Goal: Book appointment/travel/reservation

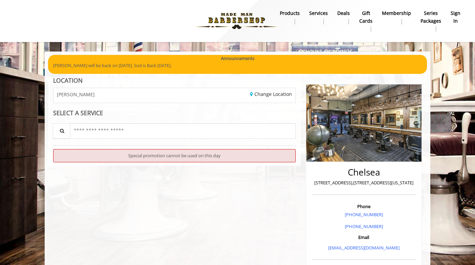
click at [162, 93] on div "[PERSON_NAME]" at bounding box center [111, 95] width 126 height 15
click at [159, 134] on input "text" at bounding box center [183, 130] width 226 height 15
click at [258, 19] on img at bounding box center [236, 20] width 93 height 37
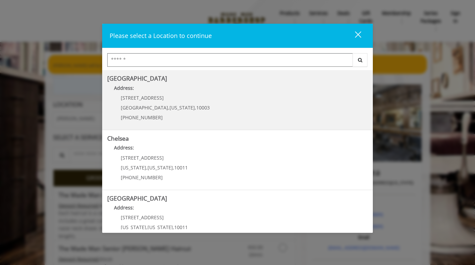
type input "*"
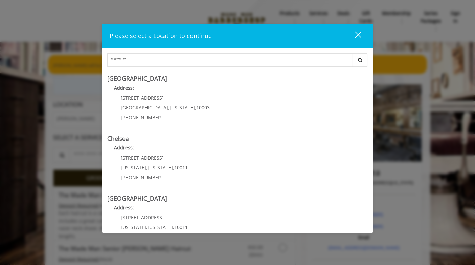
click at [357, 32] on div "close" at bounding box center [354, 36] width 14 height 10
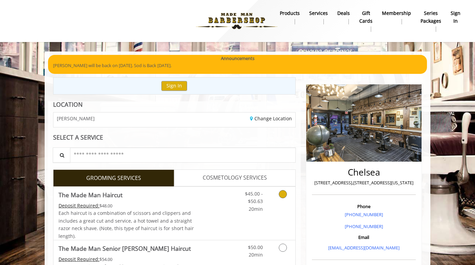
click at [283, 196] on icon "Grooming services" at bounding box center [283, 194] width 8 height 8
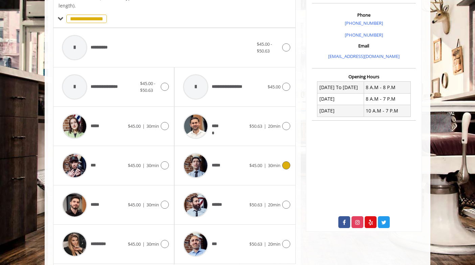
scroll to position [201, 0]
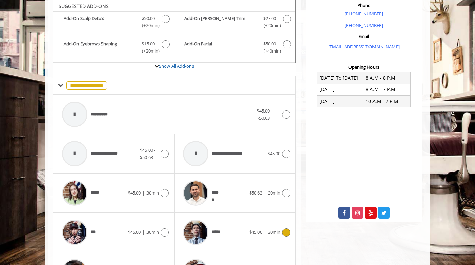
click at [286, 233] on icon at bounding box center [286, 232] width 8 height 8
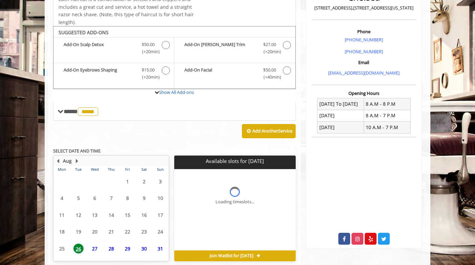
scroll to position [191, 0]
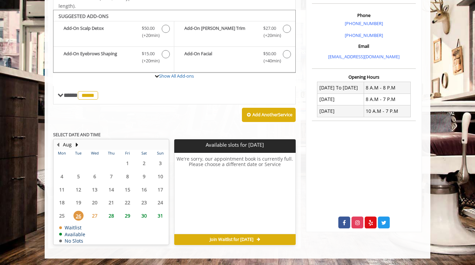
click at [114, 216] on span "28" at bounding box center [111, 216] width 10 height 10
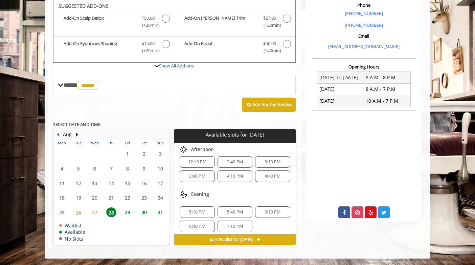
scroll to position [59, 0]
click at [198, 172] on span "3:40 PM" at bounding box center [197, 172] width 16 height 5
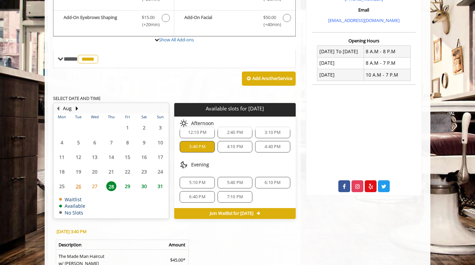
scroll to position [226, 0]
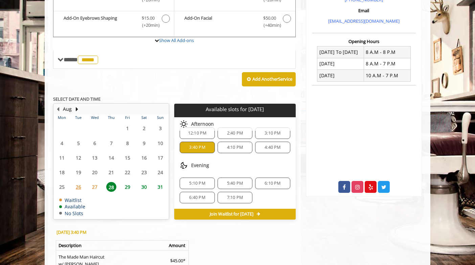
click at [95, 188] on span "27" at bounding box center [95, 187] width 10 height 10
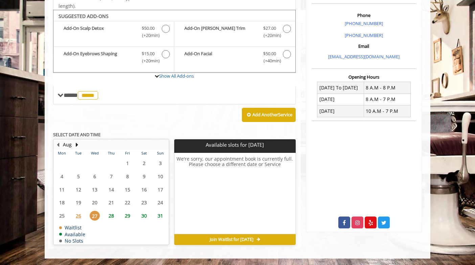
click at [239, 239] on span "Join Waitlist for Wed, Aug 27 2025" at bounding box center [232, 239] width 44 height 5
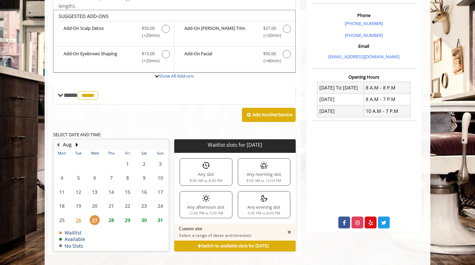
click at [215, 204] on div "Any afternoon slot 12:00 PM to 5:00 PM" at bounding box center [206, 204] width 52 height 27
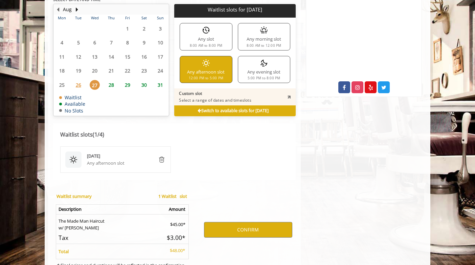
scroll to position [320, 0]
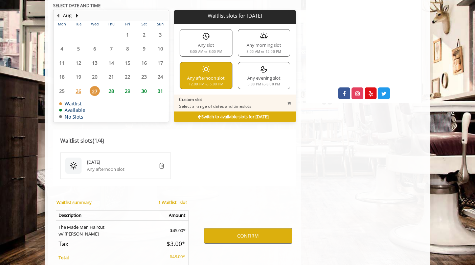
click at [252, 117] on b "Switch to available slots for Wed, Aug 27 2025" at bounding box center [233, 117] width 71 height 6
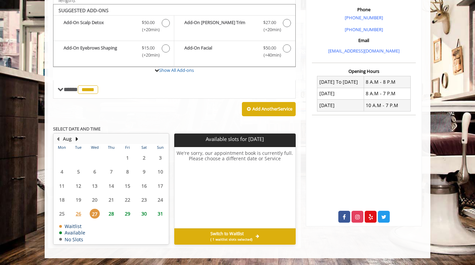
scroll to position [196, 0]
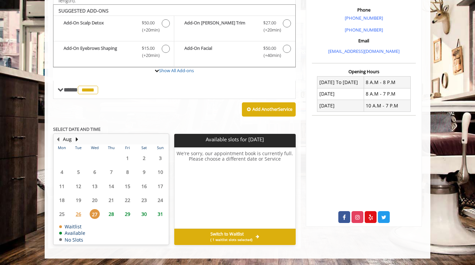
click at [246, 238] on span "( 1 waitlist slots selected)" at bounding box center [232, 239] width 42 height 5
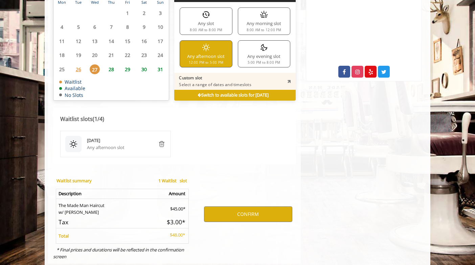
scroll to position [357, 0]
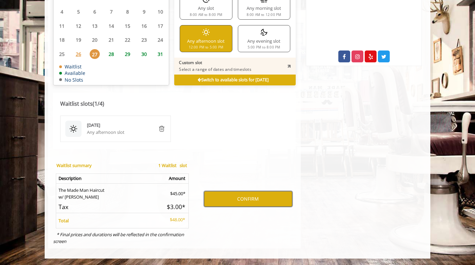
click at [232, 200] on button "CONFIRM" at bounding box center [248, 199] width 88 height 16
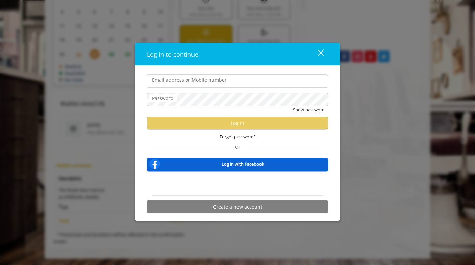
type input "**********"
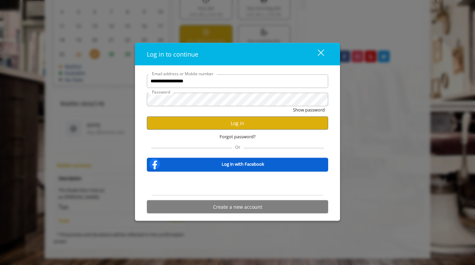
scroll to position [0, 0]
click at [297, 109] on button "Show password" at bounding box center [309, 109] width 32 height 7
click at [234, 126] on button "Log in" at bounding box center [237, 122] width 181 height 13
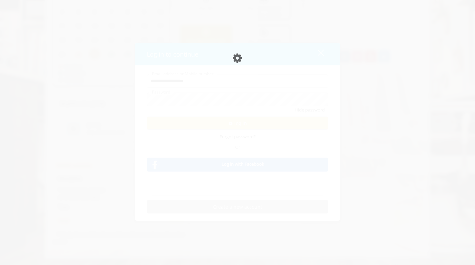
scroll to position [333, 0]
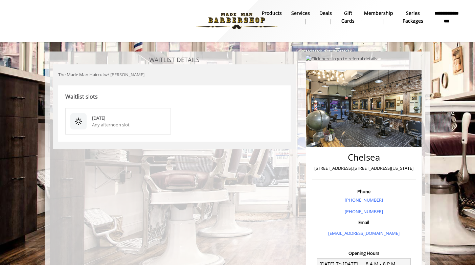
click at [283, 118] on div "Aug 27 2025 Any afternoon slot" at bounding box center [174, 121] width 233 height 41
click at [376, 14] on b "Membership" at bounding box center [378, 12] width 29 height 7
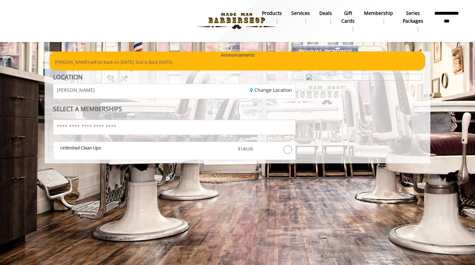
click at [326, 14] on b "Deals" at bounding box center [326, 12] width 13 height 7
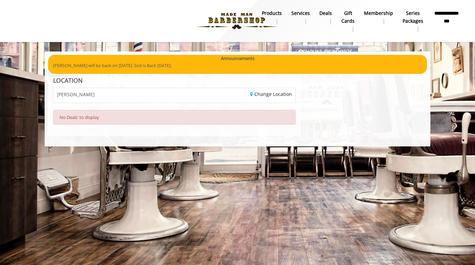
click at [307, 13] on b "Services" at bounding box center [300, 12] width 19 height 7
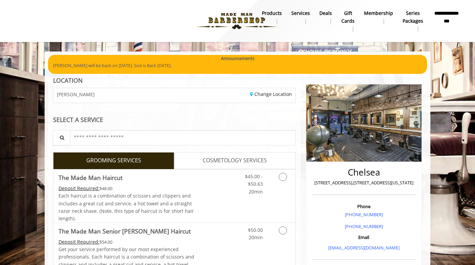
click at [243, 21] on img at bounding box center [236, 20] width 93 height 37
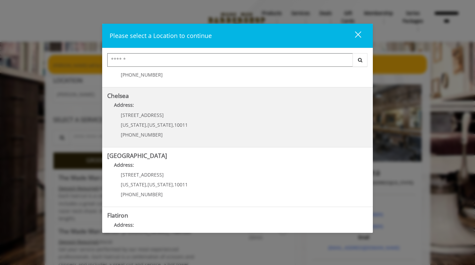
scroll to position [48, 0]
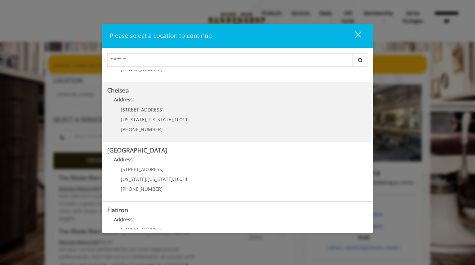
click at [260, 122] on link "Chelsea Address: 169/170 W 23rd St New York , New York , 10011 (917) 639-3902" at bounding box center [237, 111] width 261 height 49
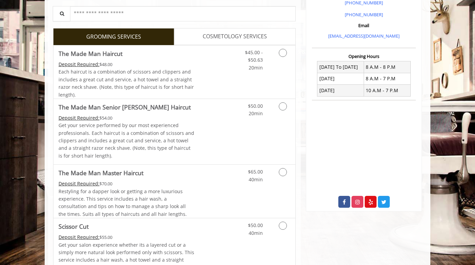
scroll to position [214, 0]
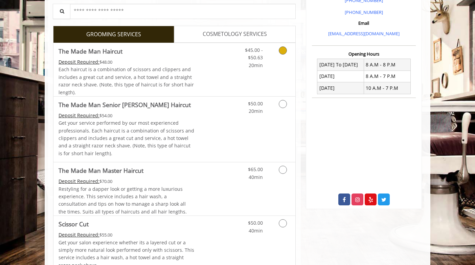
click at [282, 50] on icon "Grooming services" at bounding box center [283, 50] width 8 height 8
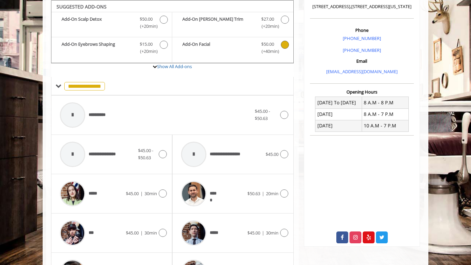
scroll to position [176, 0]
click at [282, 224] on div "***** $45.00 | 30min" at bounding box center [233, 232] width 110 height 32
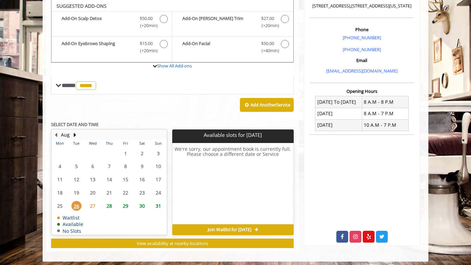
scroll to position [177, 0]
click at [94, 203] on span "27" at bounding box center [93, 206] width 10 height 10
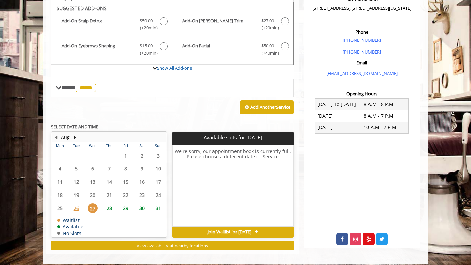
scroll to position [180, 0]
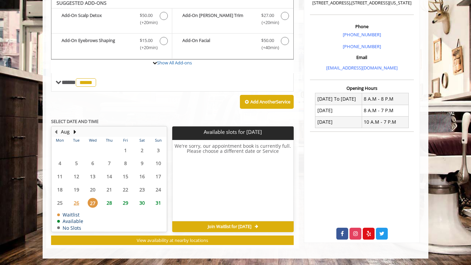
click at [239, 225] on span "Join Waitlist for Wed, Aug 27 2025" at bounding box center [230, 226] width 44 height 5
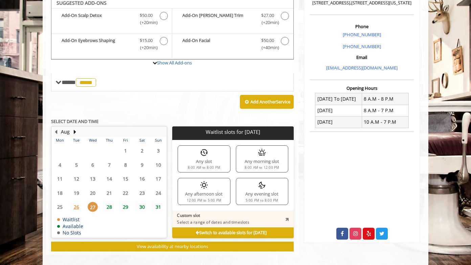
click at [212, 193] on div "Any afternoon slot 12:00 PM to 5:00 PM" at bounding box center [204, 191] width 52 height 27
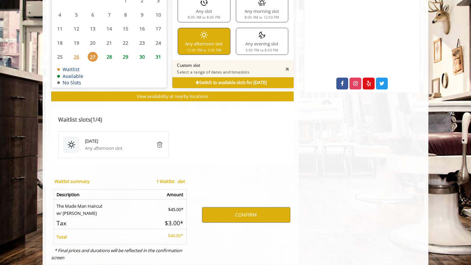
scroll to position [346, 0]
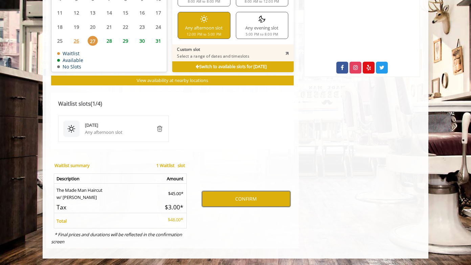
click at [250, 201] on button "CONFIRM" at bounding box center [246, 199] width 88 height 16
